Goal: Task Accomplishment & Management: Manage account settings

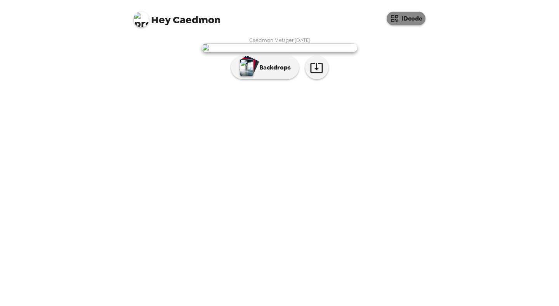
click at [417, 16] on button "IDcode" at bounding box center [406, 19] width 39 height 14
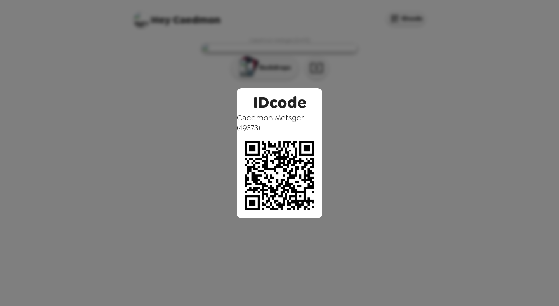
click at [403, 108] on div "IDcode Caedmon Metsger ( 49373 )" at bounding box center [279, 153] width 559 height 306
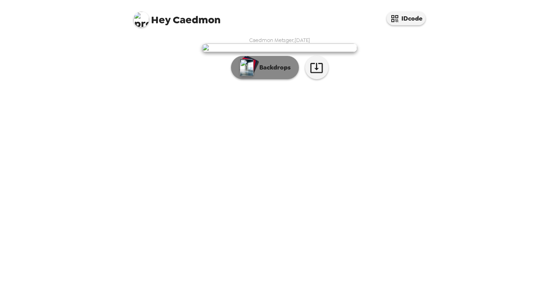
click at [256, 72] on p "Backdrops" at bounding box center [272, 67] width 35 height 9
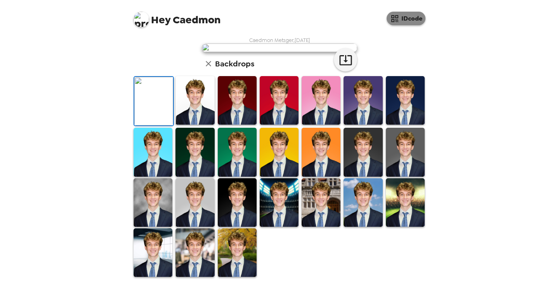
click at [403, 15] on button "IDcode" at bounding box center [406, 19] width 39 height 14
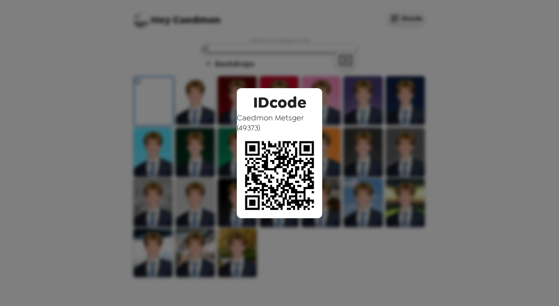
click at [407, 116] on div "IDcode Caedmon Metsger ( 49373 )" at bounding box center [279, 153] width 559 height 306
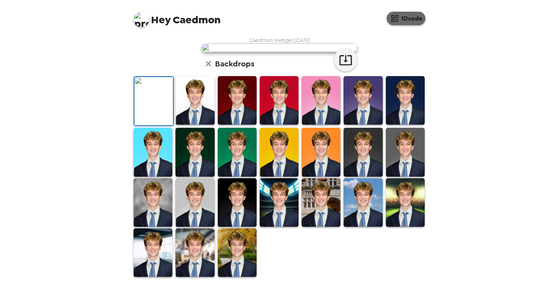
click at [410, 17] on button "IDcode" at bounding box center [406, 19] width 39 height 14
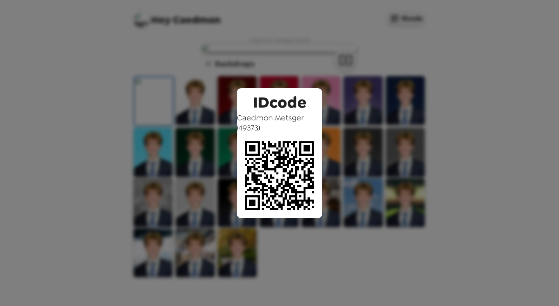
click at [415, 115] on div "IDcode Caedmon Metsger ( 49373 )" at bounding box center [279, 153] width 559 height 306
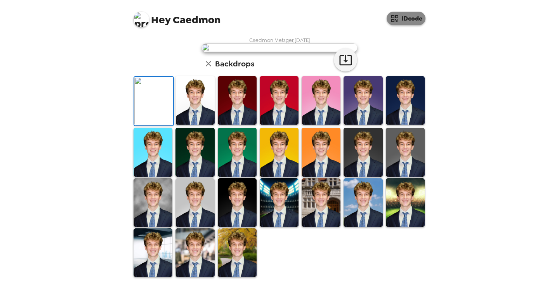
click at [419, 16] on button "IDcode" at bounding box center [406, 19] width 39 height 14
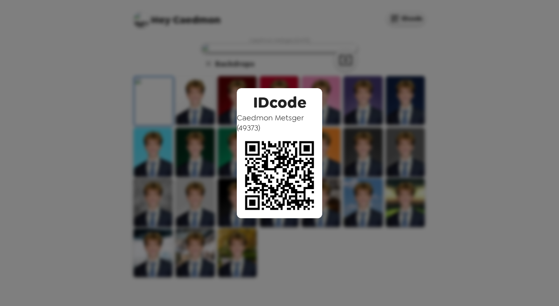
click at [389, 144] on div "IDcode Caedmon Metsger ( 49373 )" at bounding box center [279, 153] width 559 height 306
